Goal: Task Accomplishment & Management: Use online tool/utility

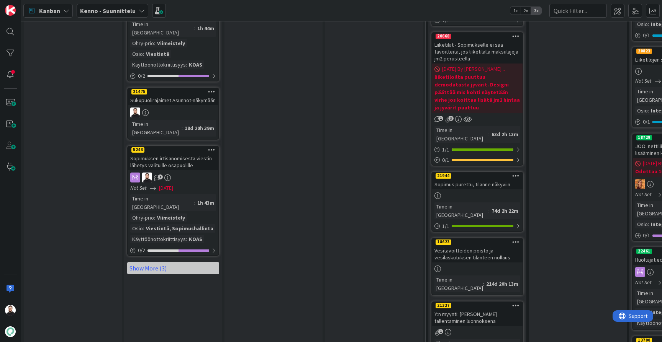
scroll to position [883, 0]
click at [157, 263] on link "Show More (3)" at bounding box center [173, 269] width 92 height 12
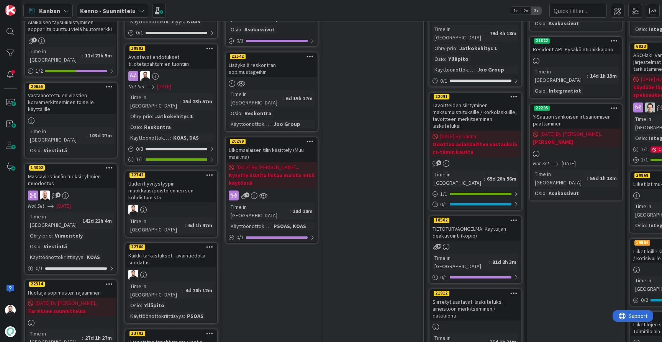
scroll to position [531, 2]
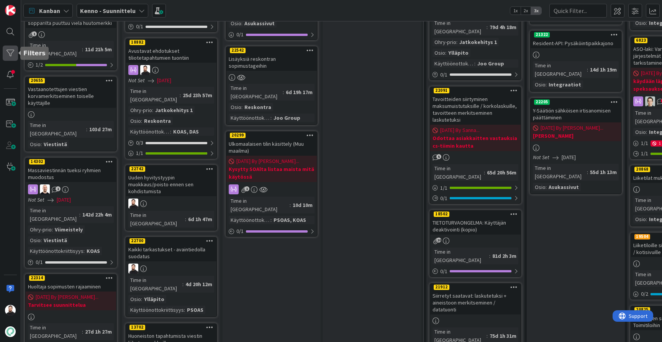
click at [9, 50] on div at bounding box center [10, 53] width 15 height 15
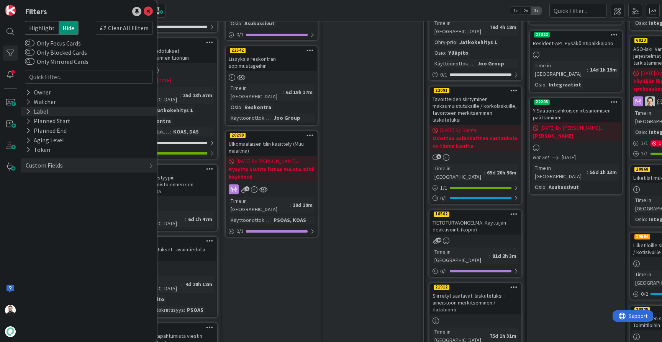
click at [29, 111] on icon at bounding box center [28, 111] width 5 height 7
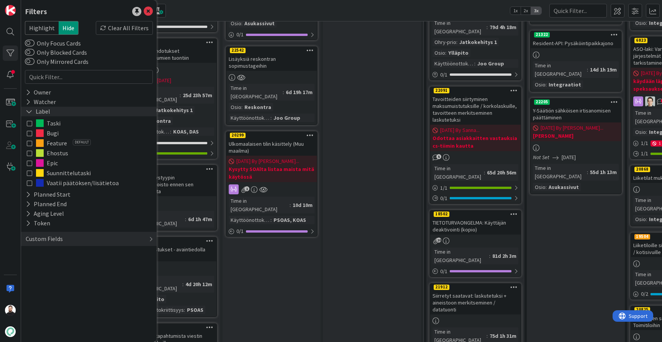
click at [28, 110] on icon at bounding box center [29, 111] width 7 height 7
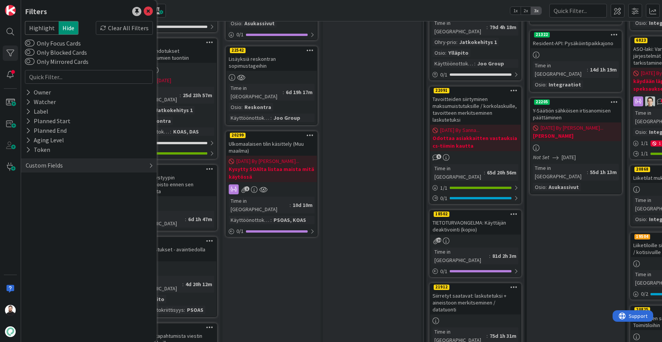
click at [34, 167] on div "Custom Fields" at bounding box center [44, 166] width 39 height 10
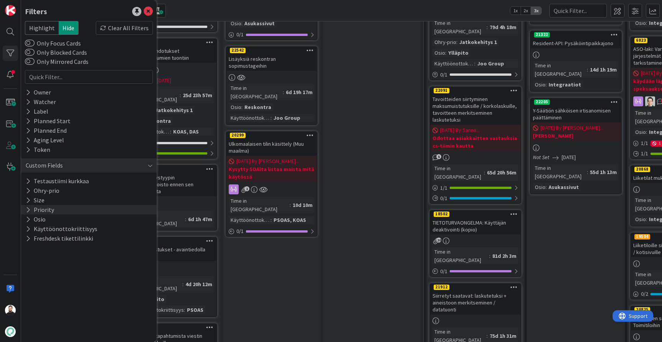
click at [27, 209] on icon at bounding box center [28, 210] width 5 height 7
click at [27, 209] on icon at bounding box center [29, 210] width 7 height 7
click at [29, 228] on icon at bounding box center [28, 229] width 5 height 7
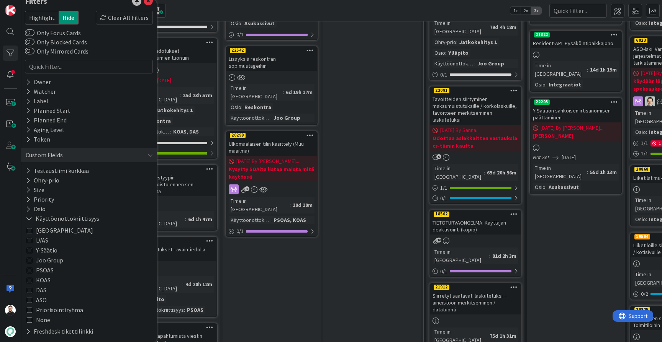
scroll to position [10, 0]
click at [30, 261] on icon at bounding box center [29, 260] width 5 height 5
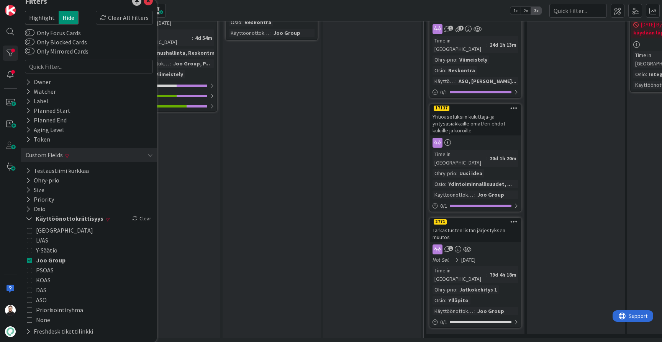
scroll to position [87, 2]
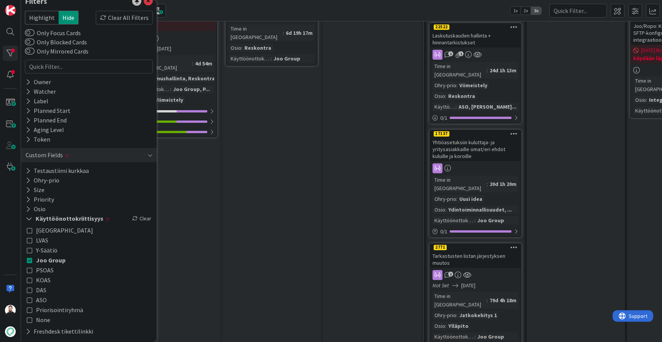
click at [229, 250] on div "Suunnittelussa - Visu Visut teon alla Add Card... 22542 Lisäyksiä reskontran so…" at bounding box center [271, 155] width 98 height 417
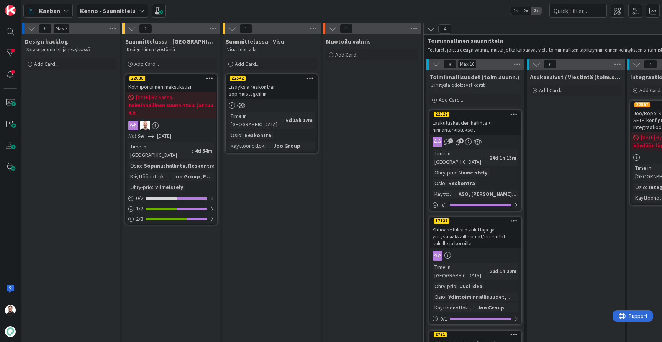
scroll to position [0, 2]
click at [11, 55] on div at bounding box center [10, 53] width 15 height 15
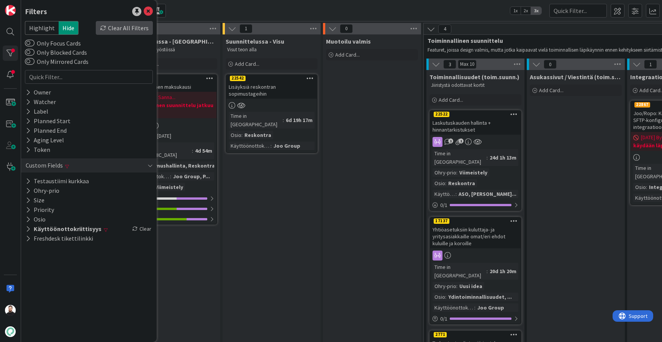
click at [132, 27] on div "Clear All Filters" at bounding box center [124, 28] width 57 height 14
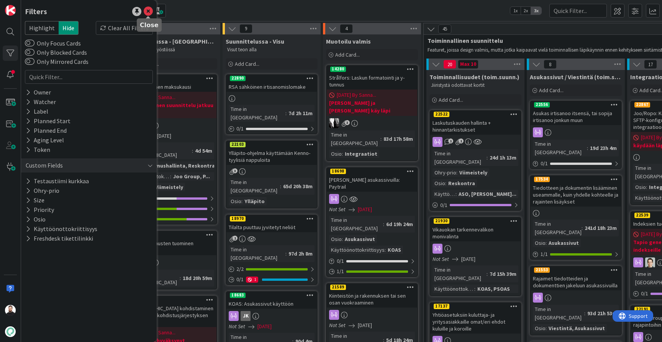
click at [145, 10] on icon at bounding box center [148, 11] width 9 height 9
